Goal: Navigation & Orientation: Find specific page/section

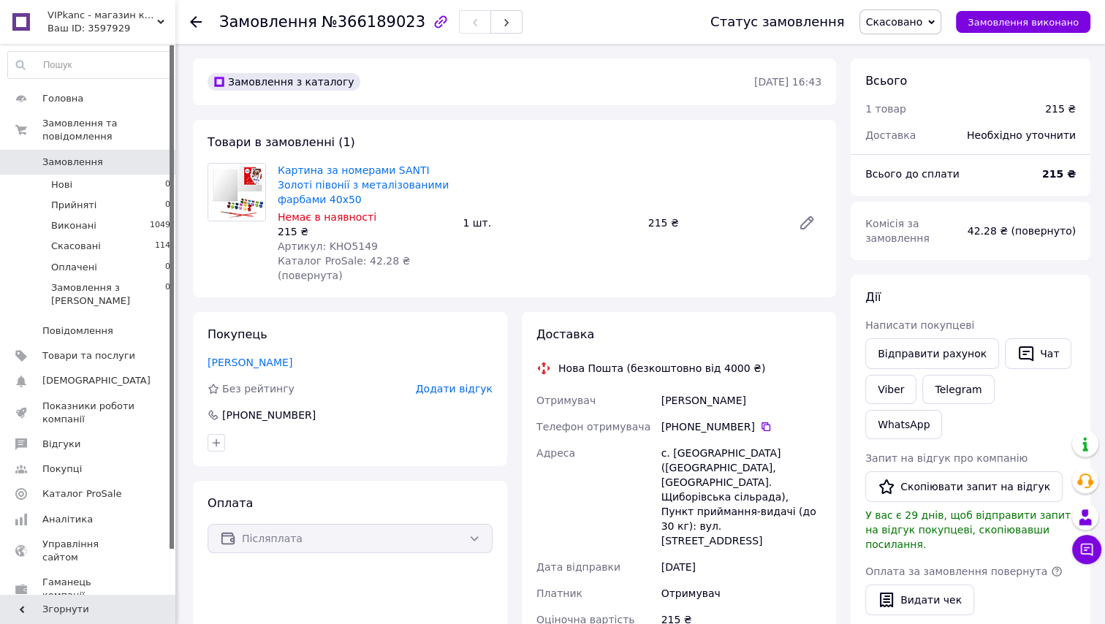
click at [197, 20] on icon at bounding box center [196, 22] width 12 height 12
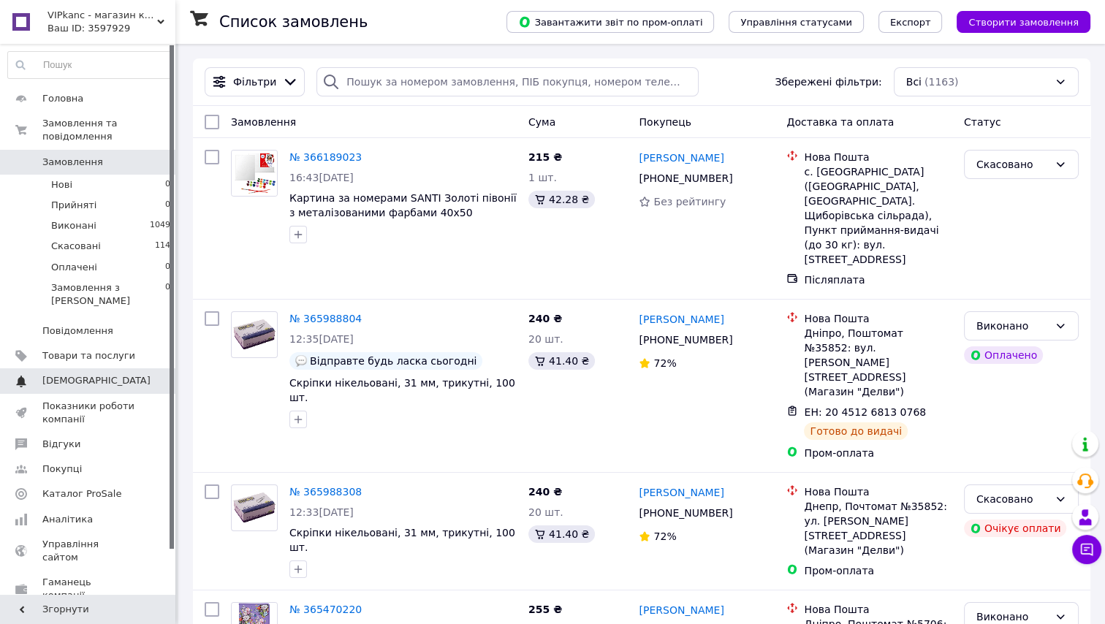
click at [105, 368] on link "Сповіщення 0 0" at bounding box center [89, 380] width 179 height 25
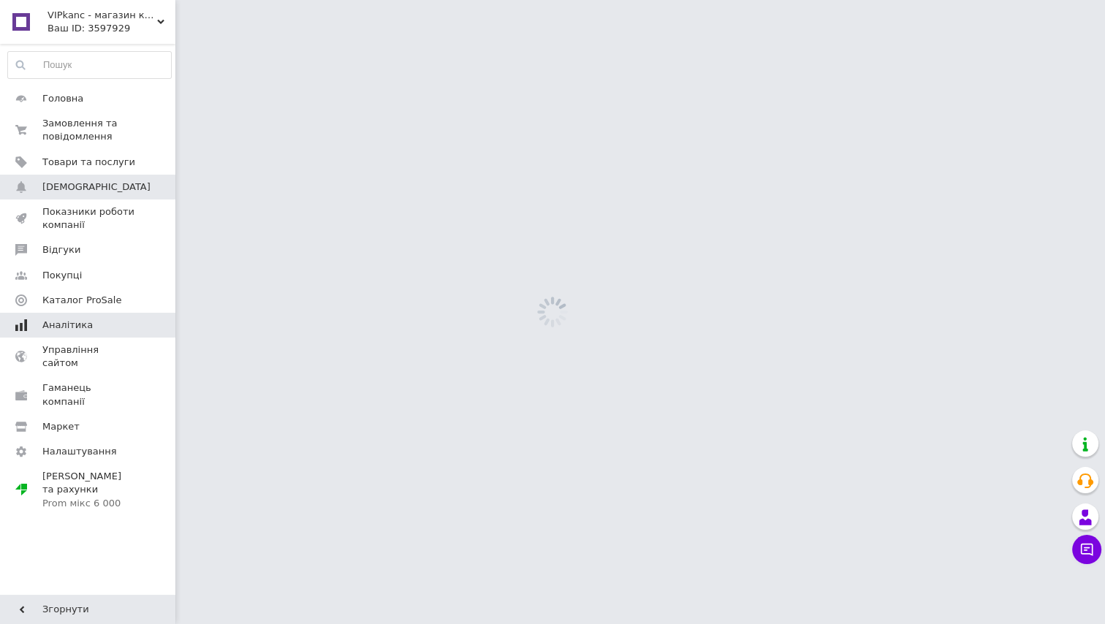
click at [107, 336] on link "Аналітика" at bounding box center [89, 325] width 179 height 25
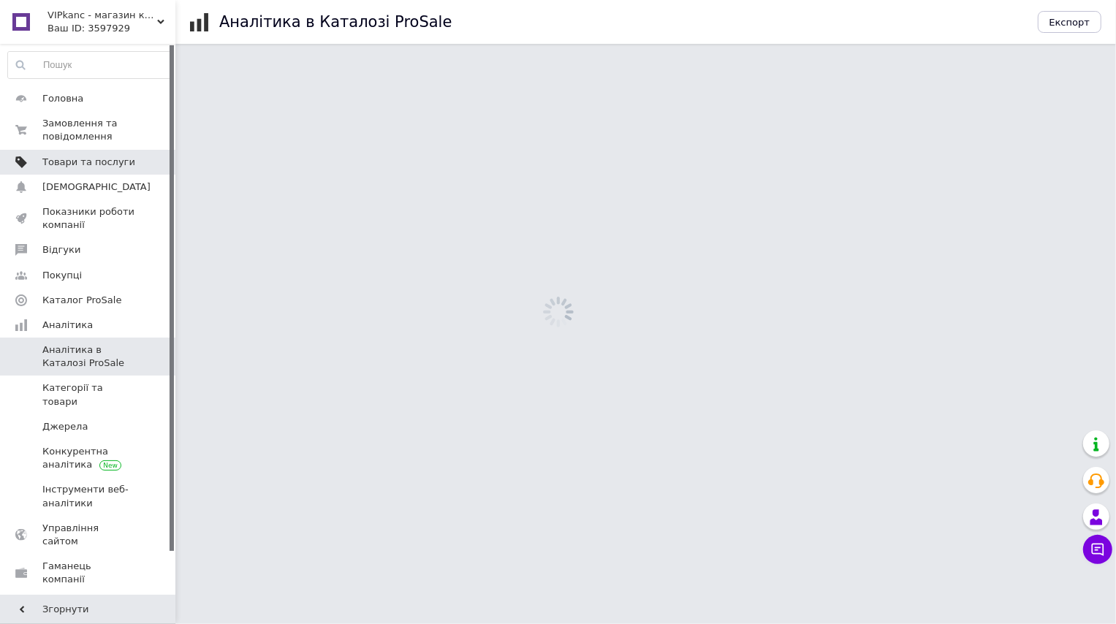
click at [113, 156] on span "Товари та послуги" at bounding box center [88, 162] width 93 height 13
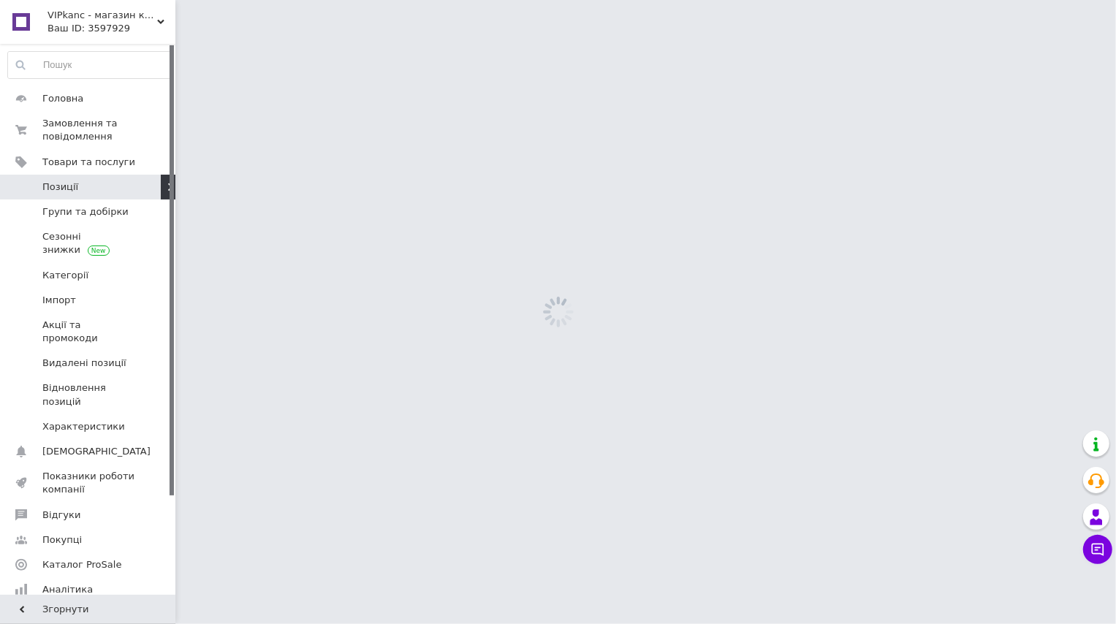
click at [106, 183] on span "Позиції" at bounding box center [88, 187] width 93 height 13
